Goal: Transaction & Acquisition: Book appointment/travel/reservation

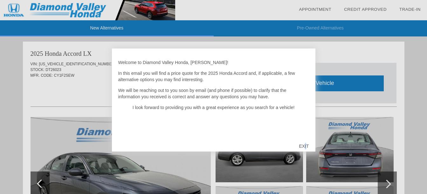
click at [306, 145] on div "EXIT" at bounding box center [303, 146] width 23 height 19
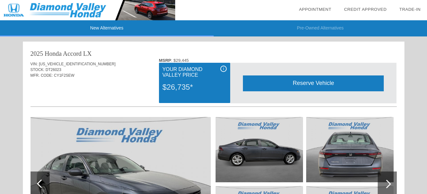
click at [308, 83] on div "Reserve Vehicle" at bounding box center [313, 84] width 141 height 16
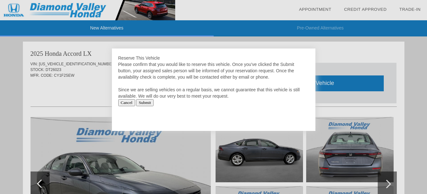
click at [127, 104] on input "Cancel" at bounding box center [126, 102] width 17 height 7
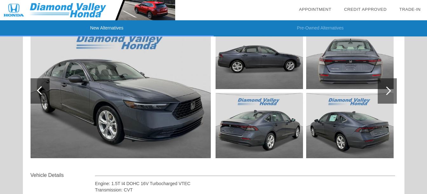
scroll to position [95, 0]
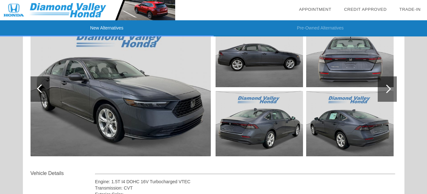
drag, startPoint x: 131, startPoint y: 104, endPoint x: 134, endPoint y: 106, distance: 3.8
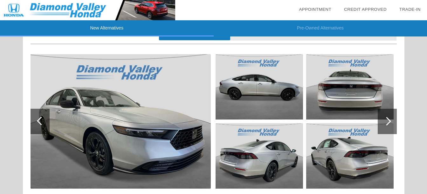
scroll to position [477, 0]
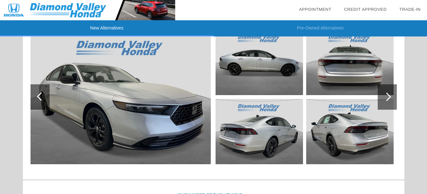
click at [133, 116] on img at bounding box center [121, 97] width 180 height 135
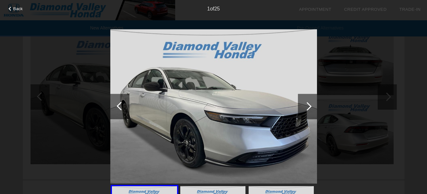
click at [309, 106] on div at bounding box center [307, 106] width 9 height 9
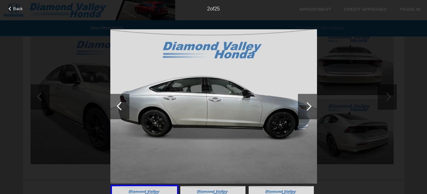
click at [308, 106] on div at bounding box center [307, 106] width 9 height 9
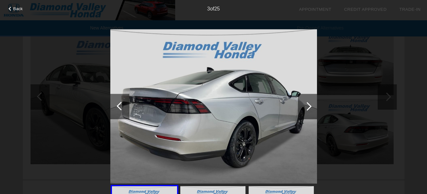
click at [308, 106] on div at bounding box center [307, 106] width 9 height 9
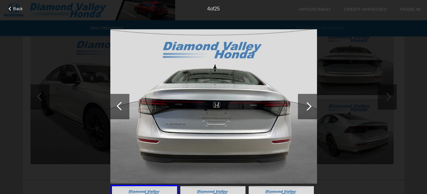
click at [308, 106] on div at bounding box center [307, 106] width 9 height 9
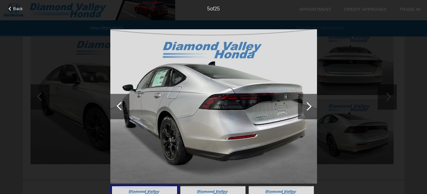
click at [308, 106] on div at bounding box center [307, 106] width 9 height 9
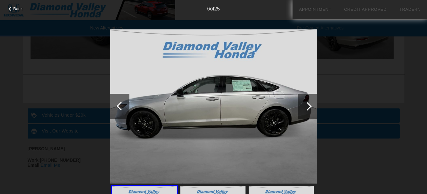
scroll to position [591, 0]
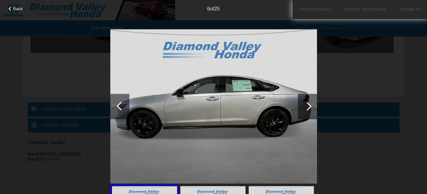
click at [117, 105] on div at bounding box center [119, 106] width 19 height 25
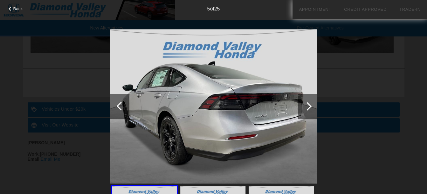
click at [118, 105] on div at bounding box center [119, 106] width 19 height 25
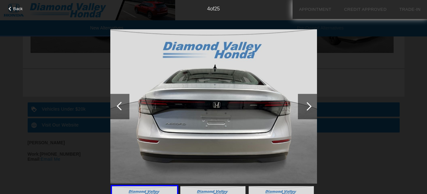
click at [118, 105] on div at bounding box center [121, 106] width 9 height 9
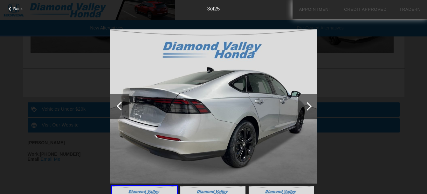
click at [118, 105] on div at bounding box center [121, 106] width 9 height 9
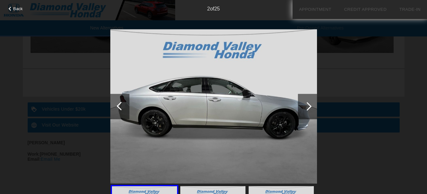
click at [119, 106] on div at bounding box center [121, 106] width 9 height 9
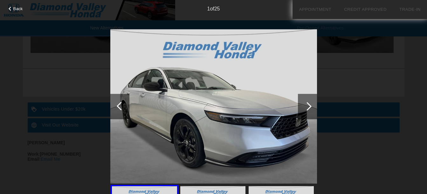
click at [121, 107] on div at bounding box center [121, 106] width 9 height 9
click at [17, 7] on span "Back" at bounding box center [18, 8] width 10 height 5
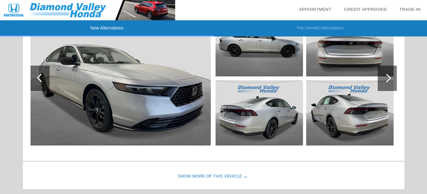
scroll to position [496, 0]
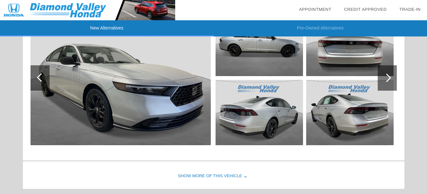
click at [242, 176] on div "Show More of this Vehicle" at bounding box center [213, 176] width 381 height 25
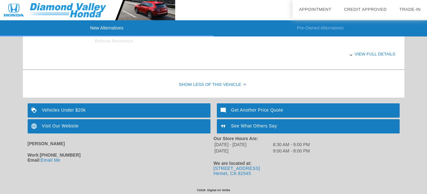
scroll to position [722, 0]
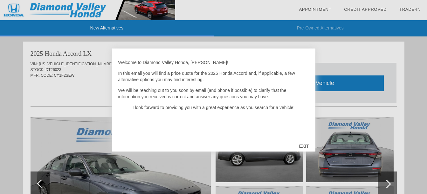
click at [302, 145] on div "EXIT" at bounding box center [303, 146] width 23 height 19
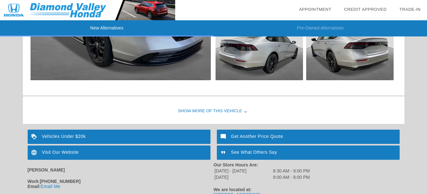
scroll to position [591, 0]
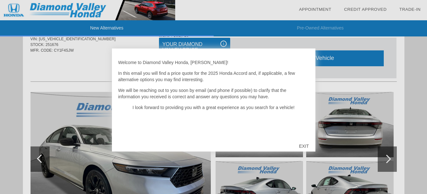
scroll to position [456, 0]
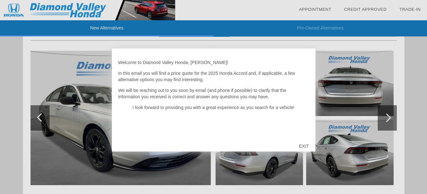
drag, startPoint x: 307, startPoint y: 144, endPoint x: 303, endPoint y: 144, distance: 4.1
click at [304, 144] on div "EXIT" at bounding box center [303, 146] width 23 height 19
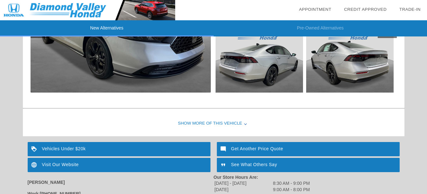
scroll to position [551, 0]
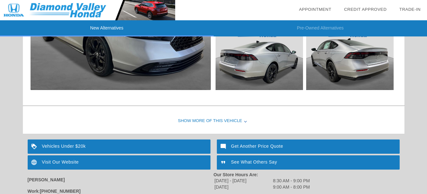
click at [244, 122] on div at bounding box center [245, 121] width 3 height 3
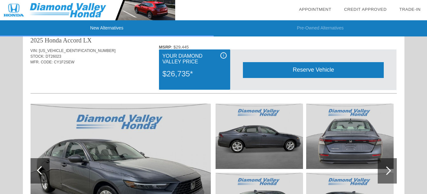
scroll to position [0, 0]
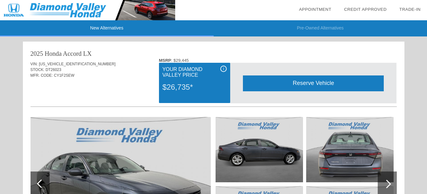
click at [313, 83] on div "Reserve Vehicle" at bounding box center [313, 84] width 141 height 16
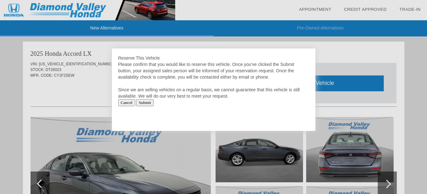
click at [131, 105] on input "Cancel" at bounding box center [126, 102] width 17 height 7
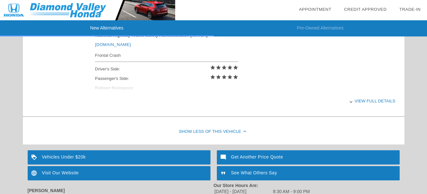
scroll to position [722, 0]
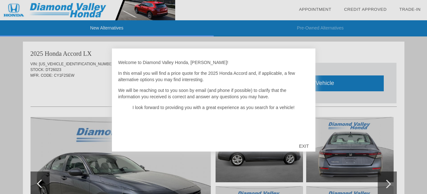
click at [306, 146] on div "EXIT" at bounding box center [303, 146] width 23 height 19
